Goal: Complete application form

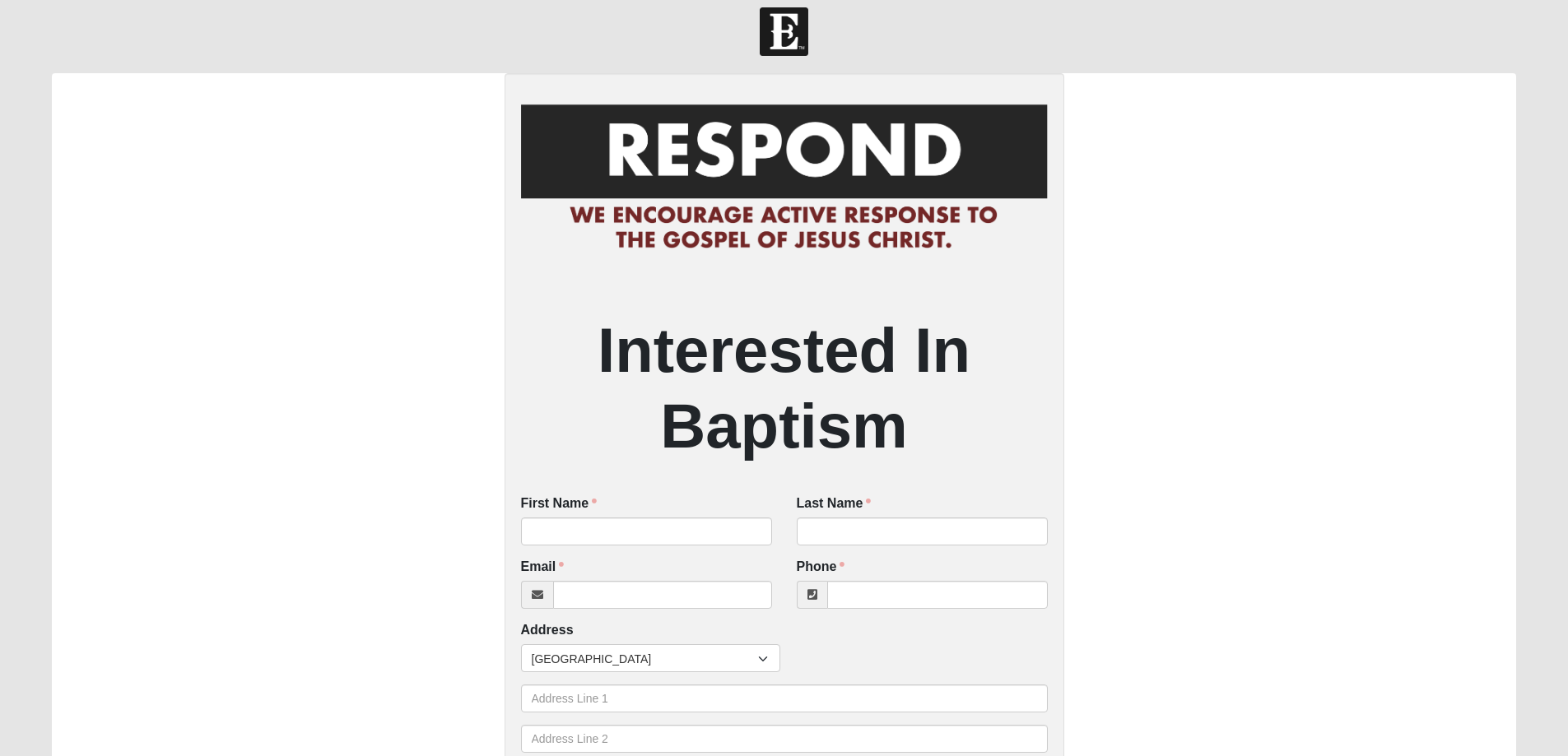
scroll to position [178, 0]
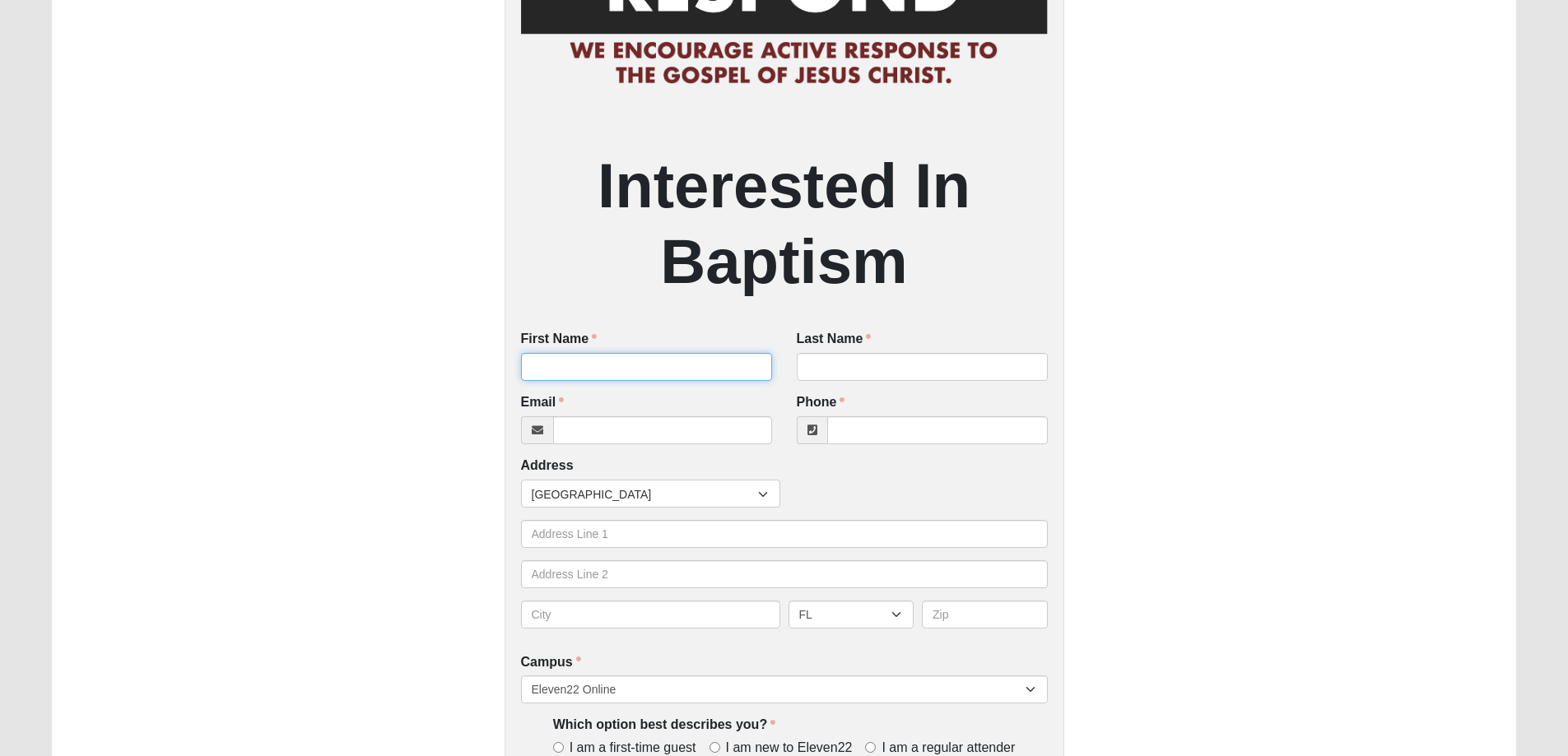
click at [670, 372] on input "First Name" at bounding box center [647, 366] width 251 height 28
type input "[PERSON_NAME]"
type input "[EMAIL_ADDRESS][DOMAIN_NAME]"
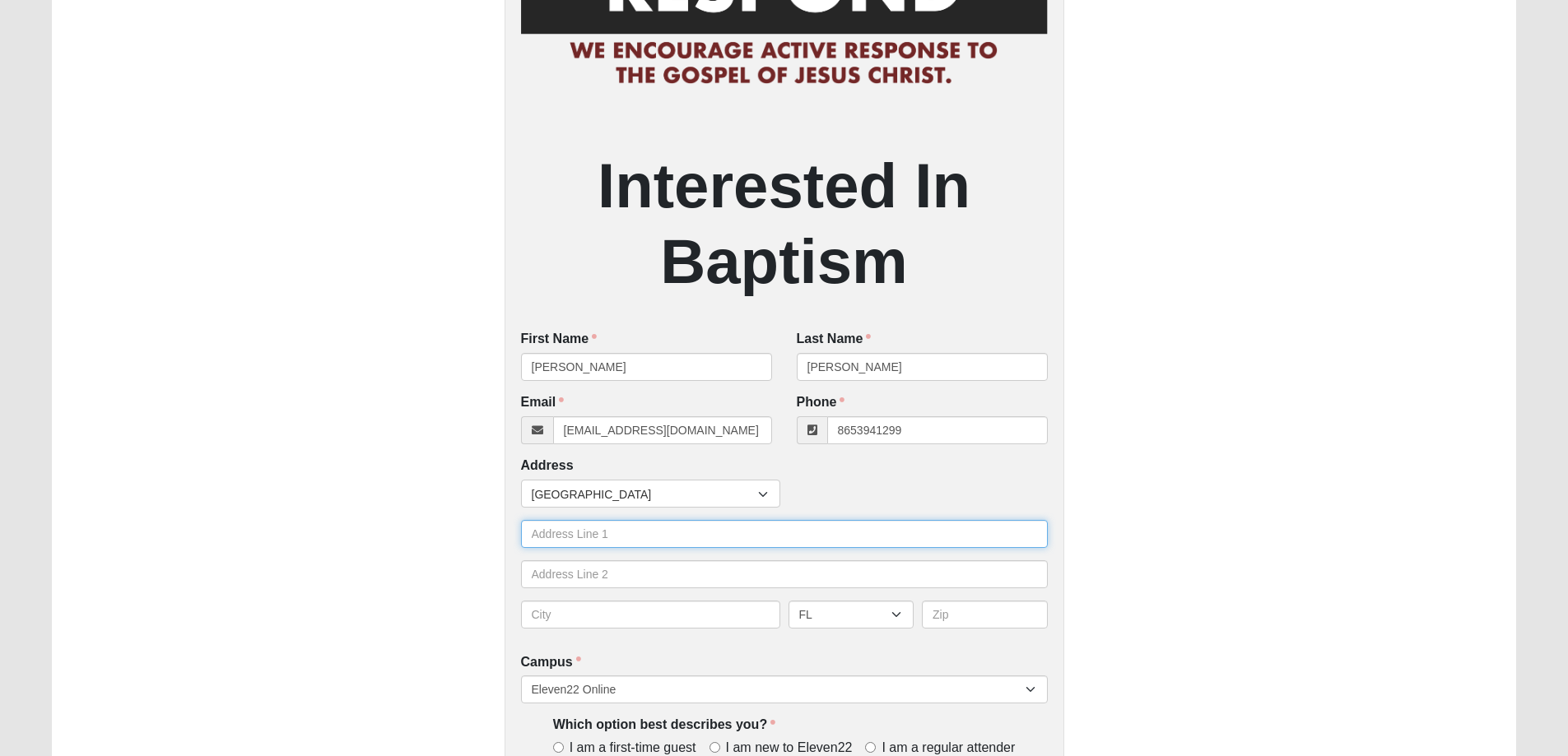
type input "[PHONE_NUMBER]"
click at [617, 540] on input "text" at bounding box center [785, 534] width 527 height 28
type input "[STREET_ADDRESS]"
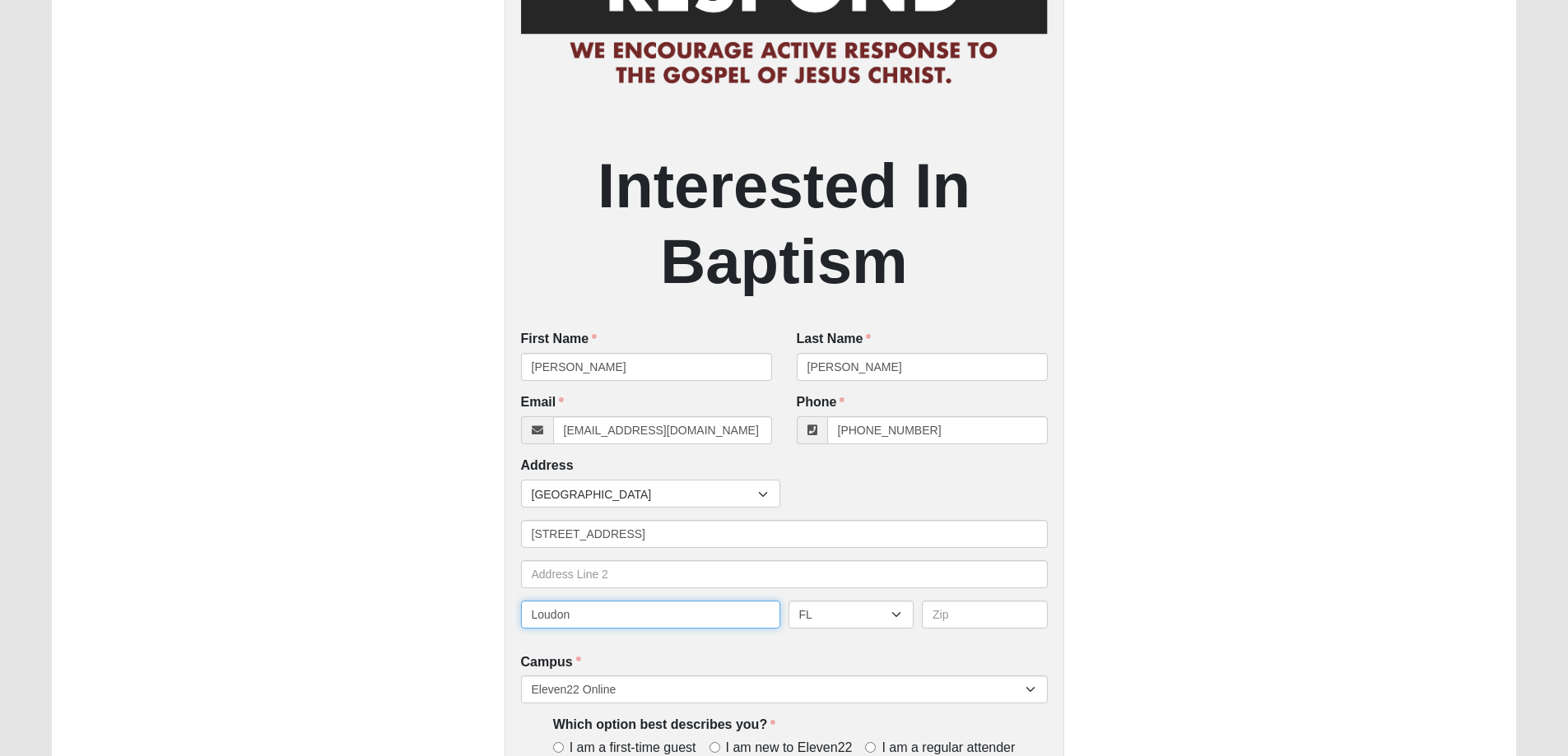
type input "Loudon"
select select "TN"
click at [996, 617] on input "text" at bounding box center [985, 614] width 126 height 28
type input "37774"
click at [758, 656] on div "Interested In Baptism First Name [PERSON_NAME] First Name is required. Last Nam…" at bounding box center [784, 508] width 560 height 1198
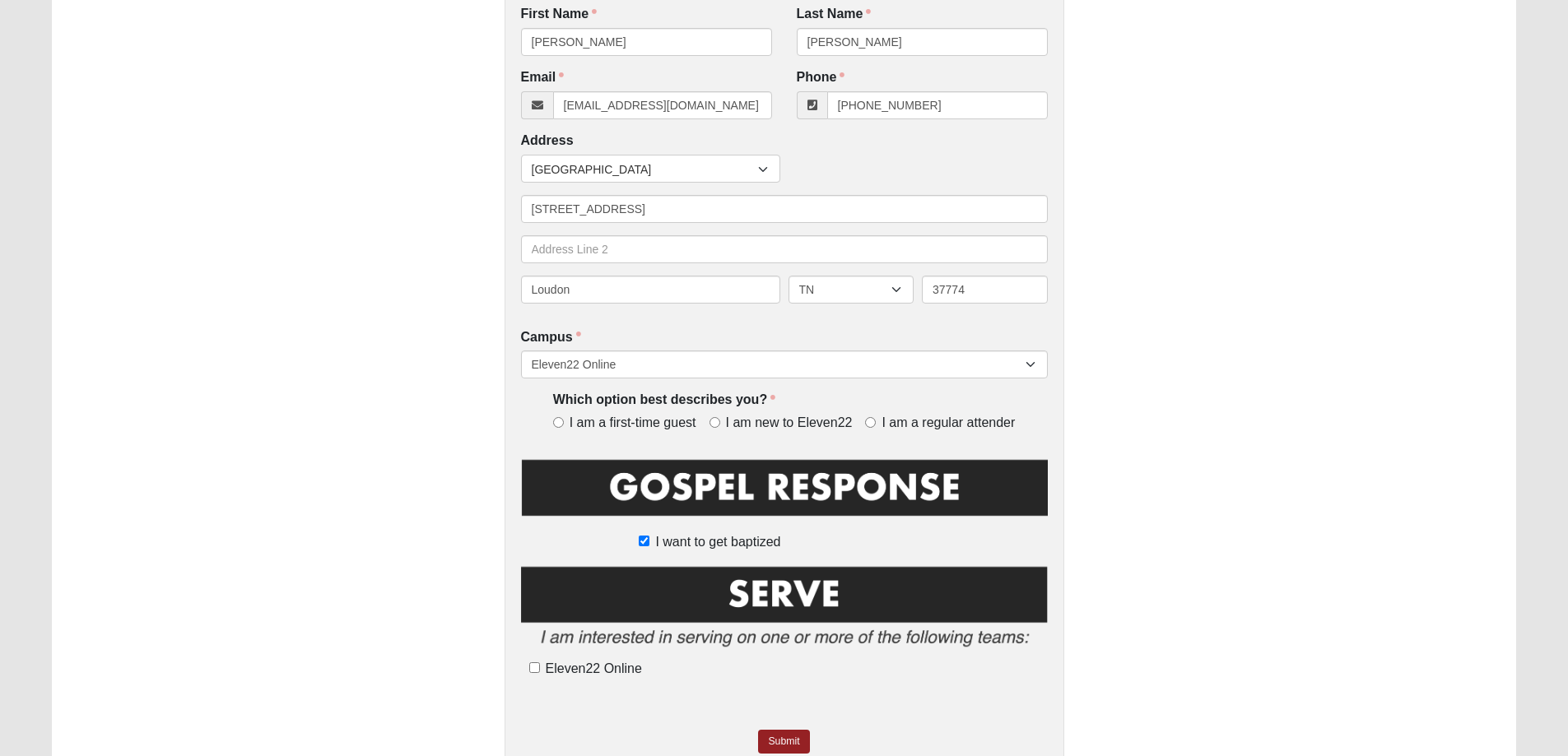
scroll to position [507, 0]
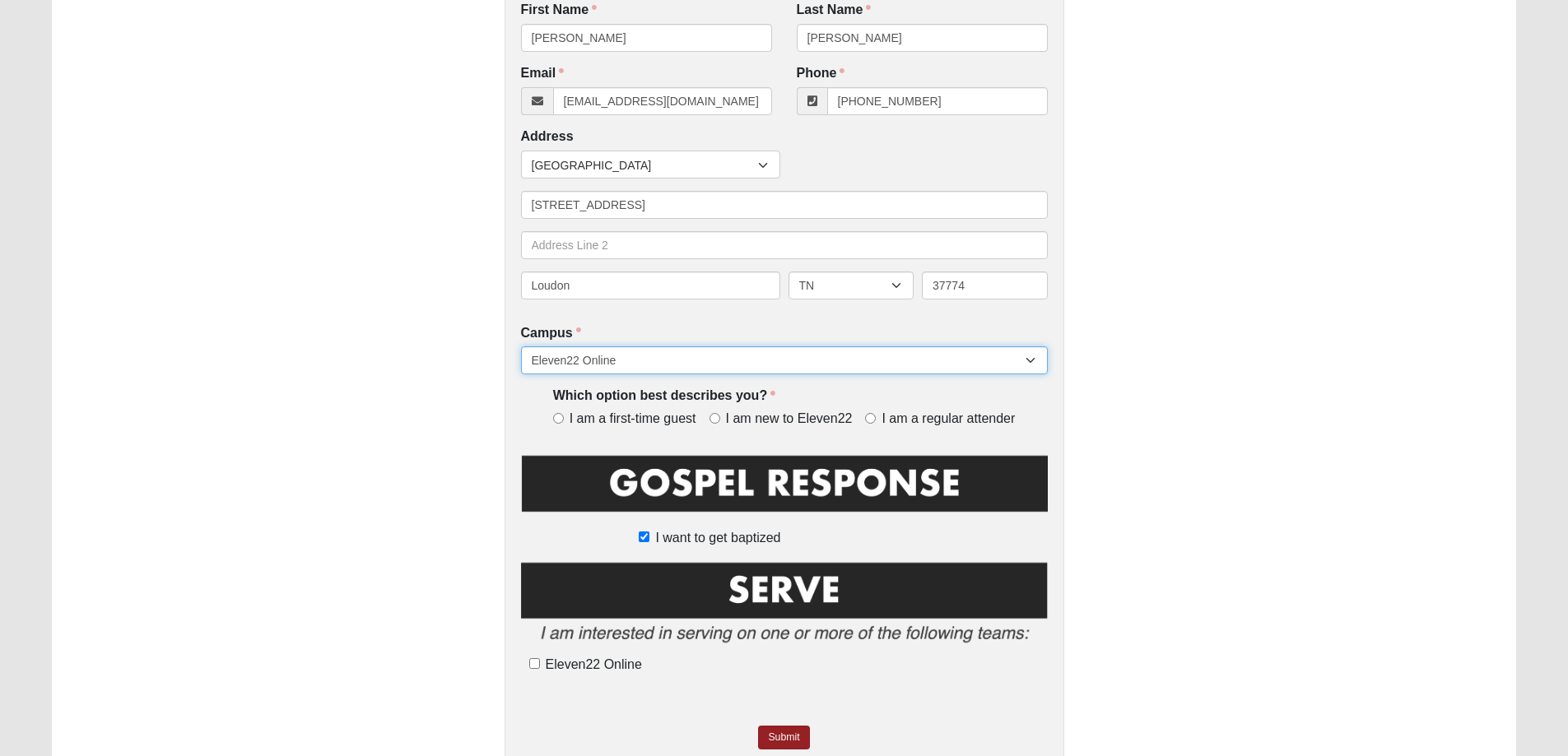
click at [647, 354] on select "Arlington Baymeadows Eleven22 Online [PERSON_NAME][GEOGRAPHIC_DATA] Jesup [GEOG…" at bounding box center [785, 360] width 527 height 28
click at [618, 325] on div "Campus [GEOGRAPHIC_DATA] Eleven22 Online [PERSON_NAME][GEOGRAPHIC_DATA] Jesup M…" at bounding box center [785, 350] width 527 height 51
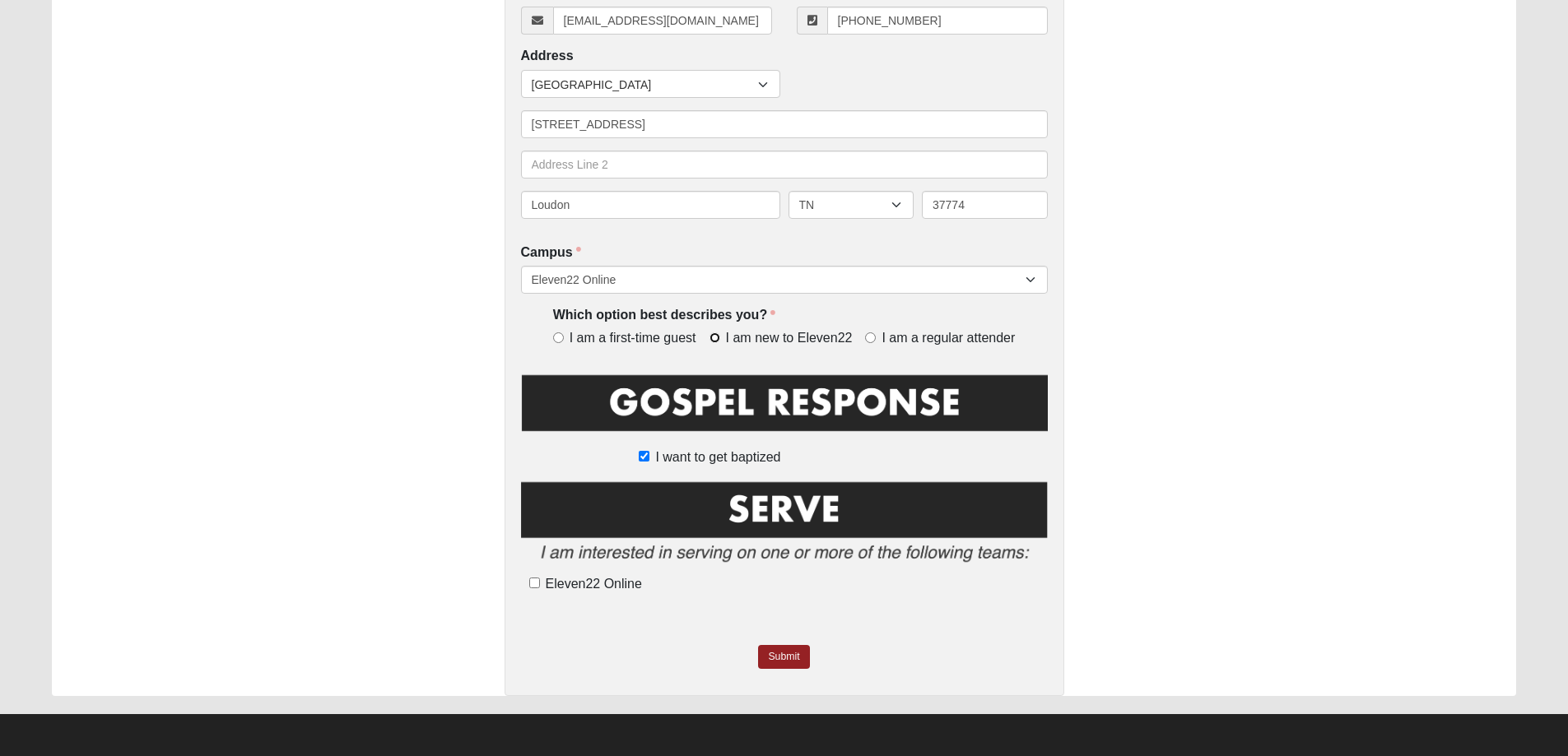
click at [714, 337] on input "I am new to Eleven22" at bounding box center [715, 338] width 11 height 11
radio input "true"
click at [800, 656] on link "Submit" at bounding box center [783, 656] width 51 height 24
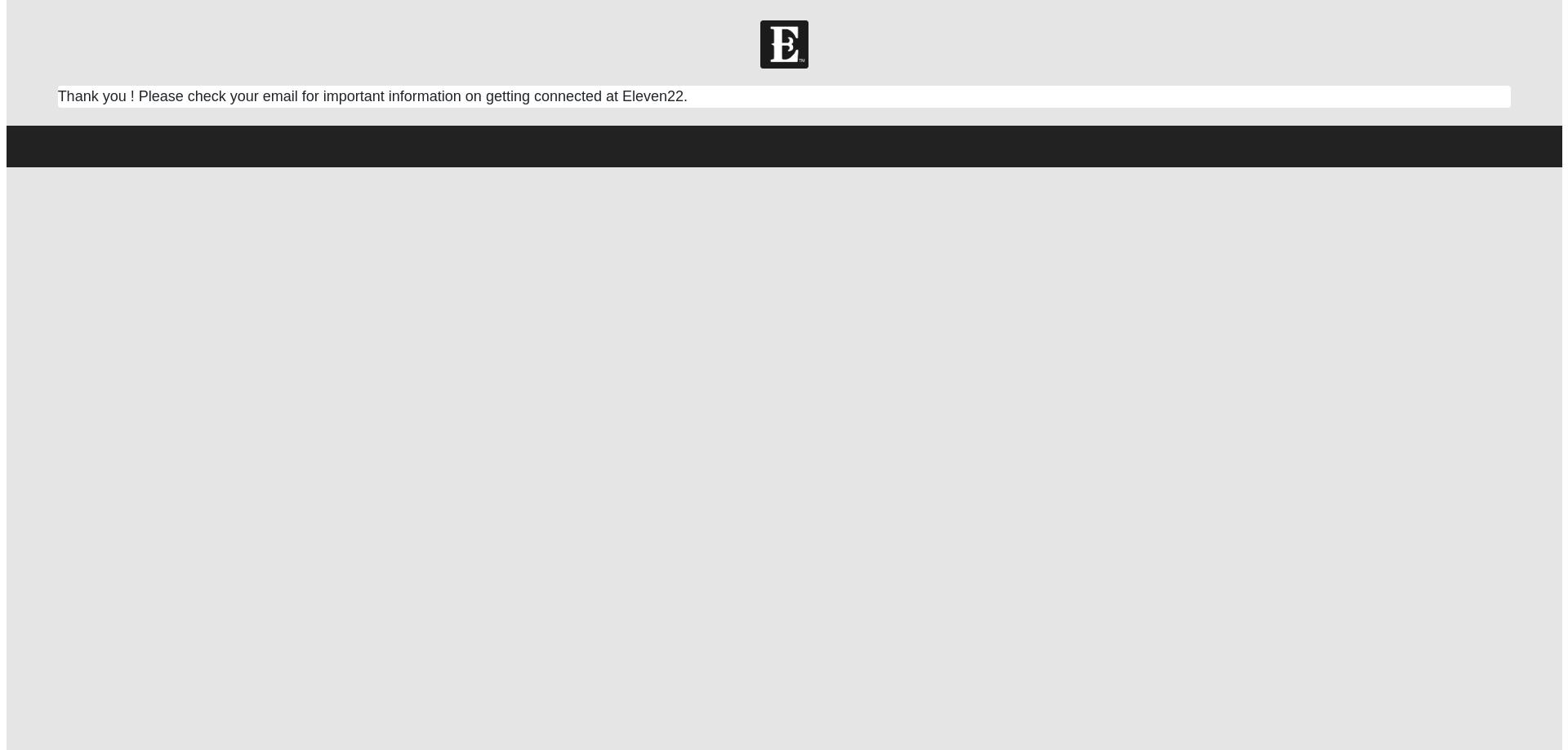
scroll to position [0, 0]
